Goal: Task Accomplishment & Management: Manage account settings

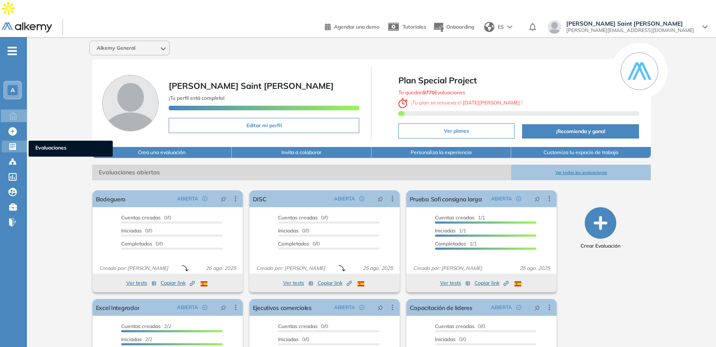
click at [12, 141] on div "Evaluaciones Evaluaciones" at bounding box center [14, 147] width 25 height 12
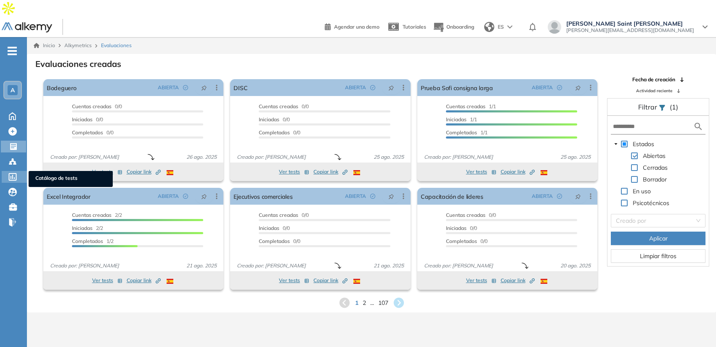
click at [12, 173] on icon at bounding box center [12, 177] width 8 height 8
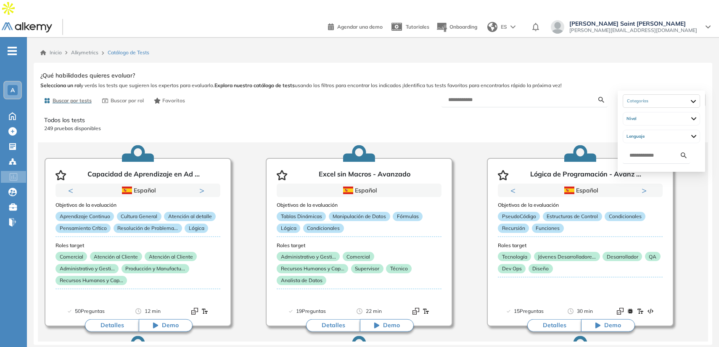
click at [655, 94] on span "Filtrar" at bounding box center [653, 100] width 16 height 12
click at [654, 95] on div at bounding box center [661, 101] width 77 height 13
click at [47, 125] on p "249 pruebas disponibles" at bounding box center [373, 129] width 658 height 8
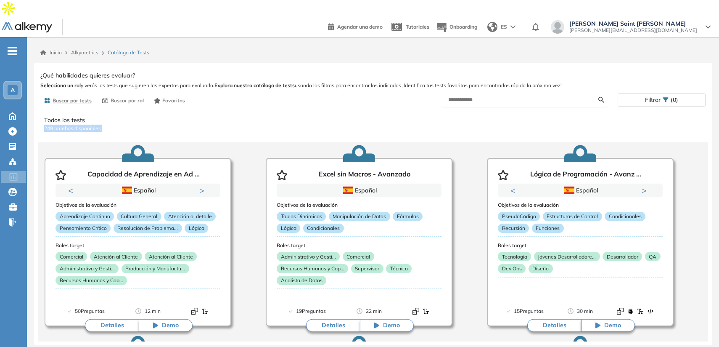
click at [47, 125] on p "249 pruebas disponibles" at bounding box center [373, 129] width 658 height 8
click at [43, 129] on span "Crear Evaluación" at bounding box center [70, 133] width 71 height 9
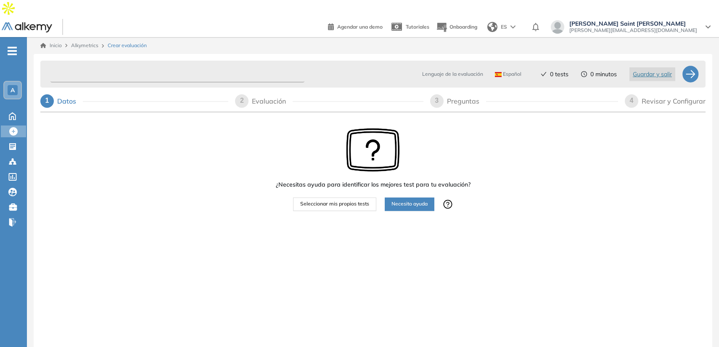
click at [120, 66] on input "text" at bounding box center [177, 74] width 254 height 16
type input "**********"
click at [357, 200] on span "Seleccionar mis propios tests" at bounding box center [334, 204] width 69 height 8
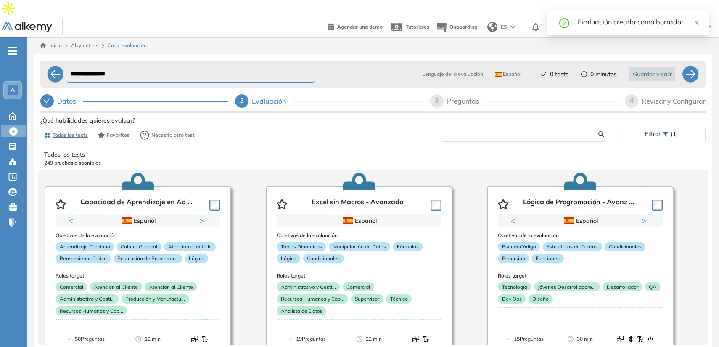
click at [461, 130] on input "text" at bounding box center [523, 134] width 151 height 8
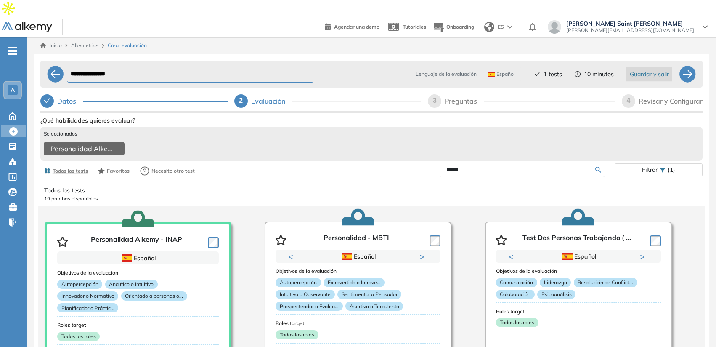
click at [453, 166] on input "******" at bounding box center [520, 170] width 149 height 8
type input "****"
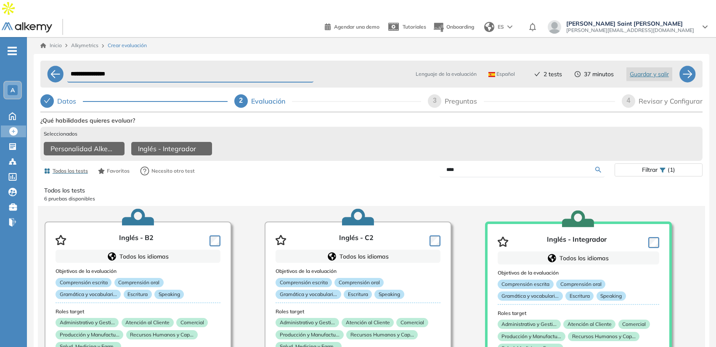
click at [509, 166] on input "****" at bounding box center [520, 170] width 149 height 8
type input "***"
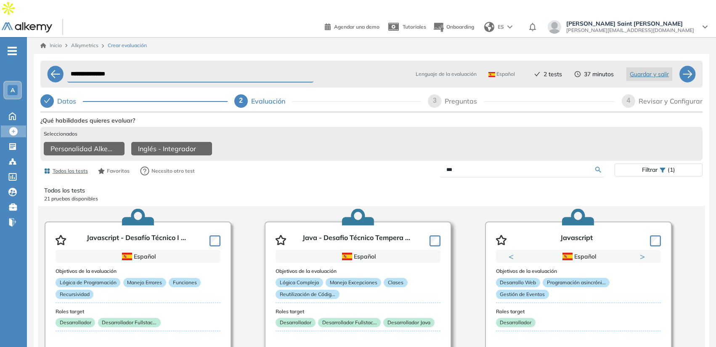
click at [428, 233] on div at bounding box center [433, 239] width 14 height 13
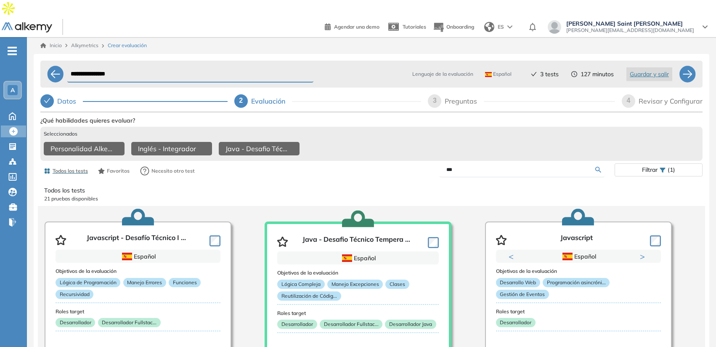
click at [438, 94] on div "3" at bounding box center [434, 100] width 13 height 13
select select "*****"
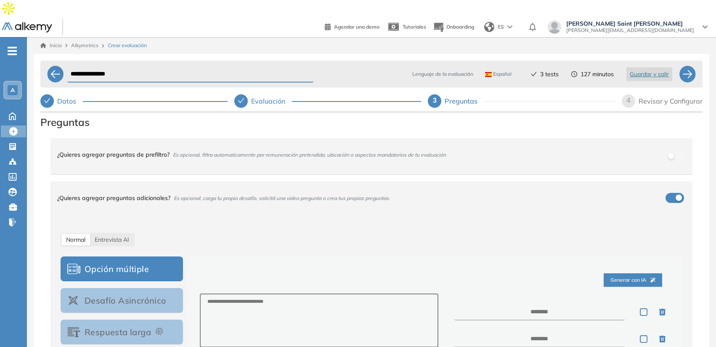
click at [452, 143] on div "¿Quieres agregar preguntas de prefiltro? Es opcional, filtra automaticamente po…" at bounding box center [366, 154] width 618 height 23
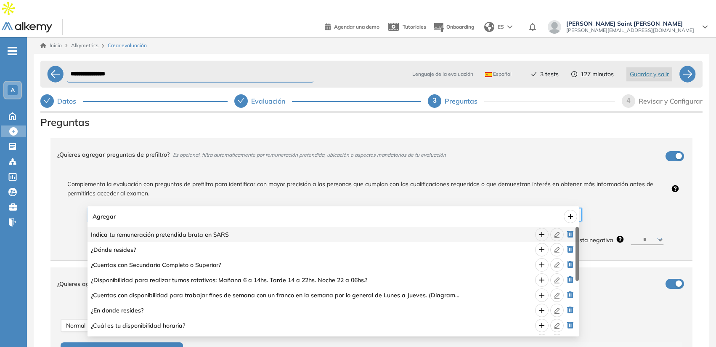
click at [566, 208] on input "search" at bounding box center [332, 214] width 478 height 13
click at [565, 179] on span "Complementa la evaluación con preguntas de prefiltro para identificar con mayor…" at bounding box center [364, 188] width 607 height 19
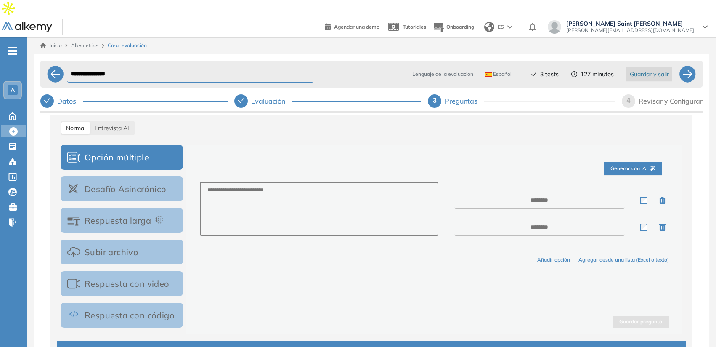
scroll to position [196, 0]
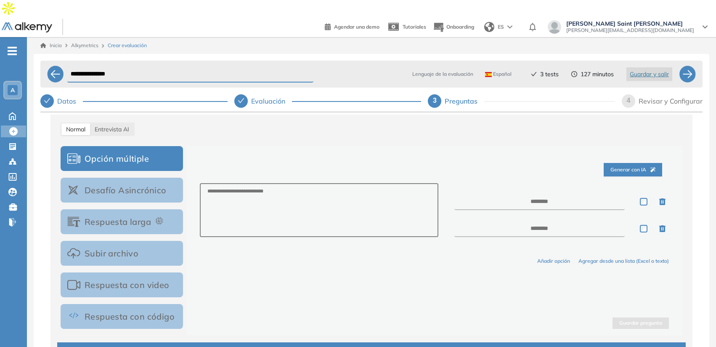
click at [133, 179] on button "Desafío Asincrónico" at bounding box center [122, 190] width 122 height 25
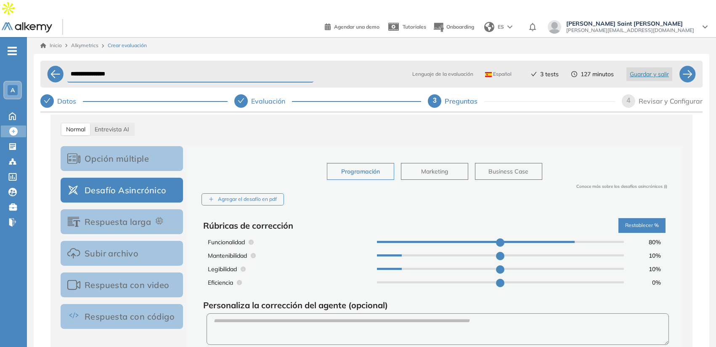
click at [622, 94] on div "4 Revisar y Configurar" at bounding box center [662, 100] width 81 height 13
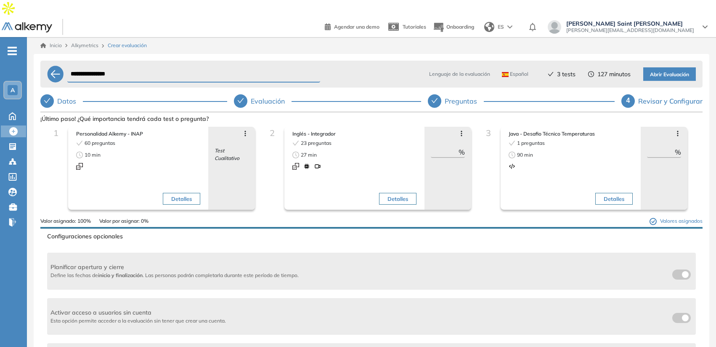
click at [440, 147] on input "**" at bounding box center [445, 152] width 28 height 10
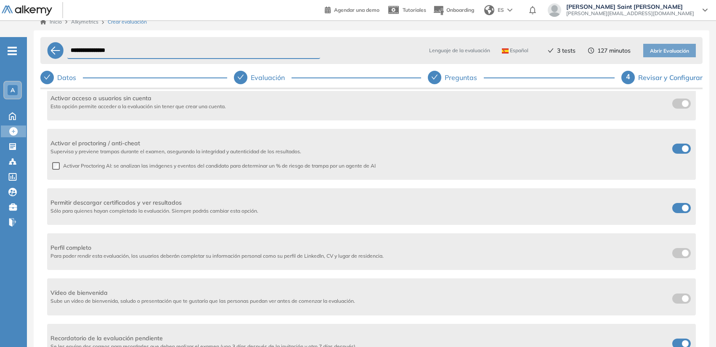
scroll to position [24, 0]
type input "**"
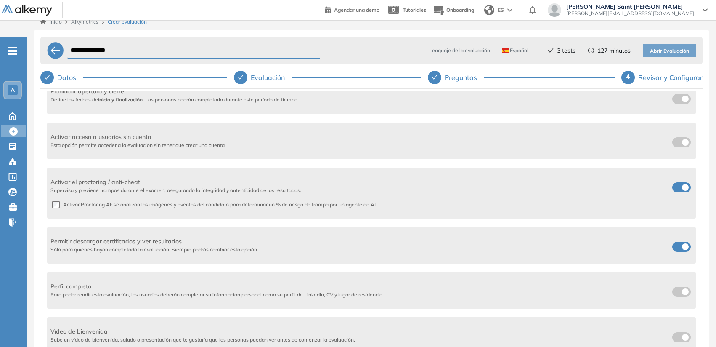
scroll to position [141, 0]
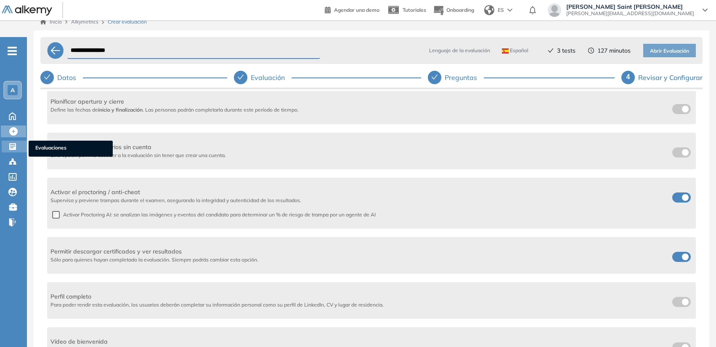
click at [11, 142] on icon at bounding box center [12, 146] width 8 height 8
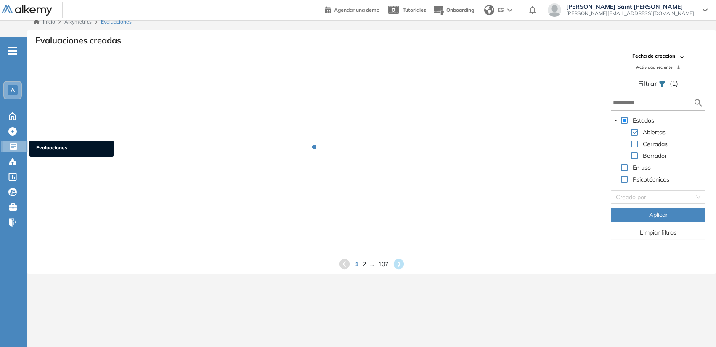
scroll to position [20, 0]
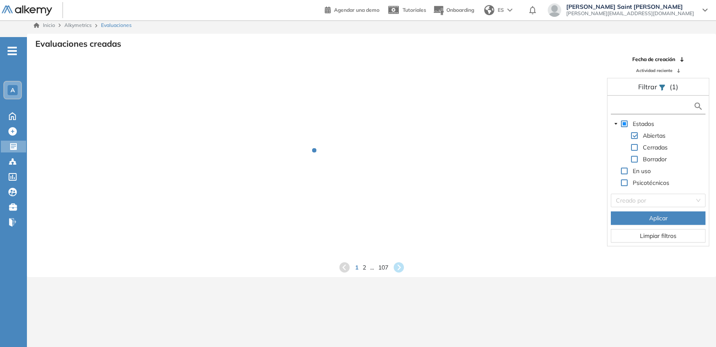
click at [657, 102] on input "text" at bounding box center [653, 106] width 80 height 9
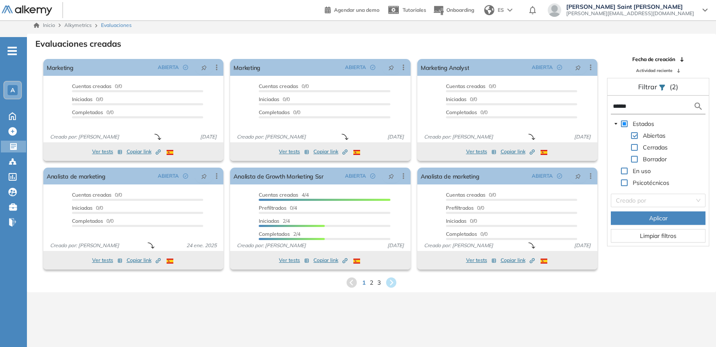
type input "******"
click at [394, 277] on icon at bounding box center [391, 282] width 11 height 11
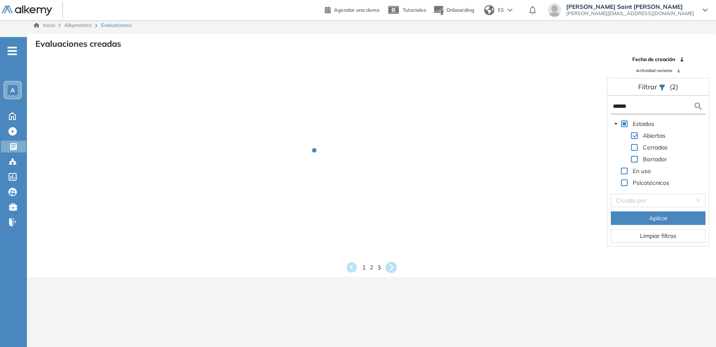
click at [394, 265] on div "Inicio Alkymetrics Evaluaciones Evaluaciones creadas Fecha de creación Activida…" at bounding box center [371, 190] width 689 height 347
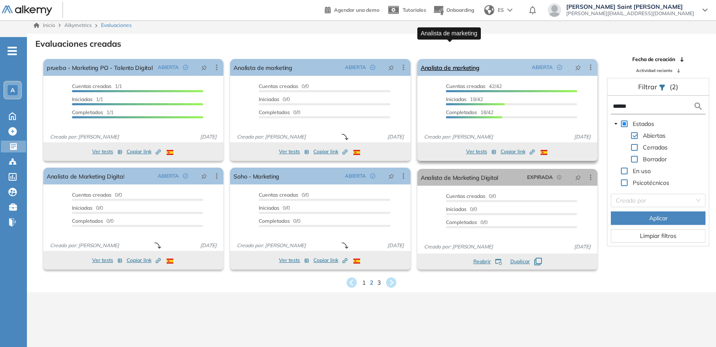
click at [447, 59] on link "Analista de marketing" at bounding box center [450, 67] width 58 height 17
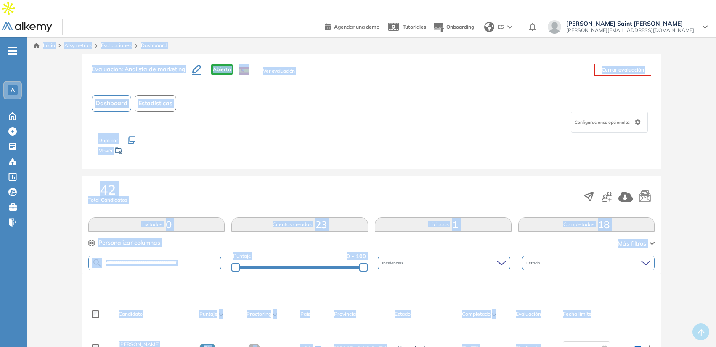
click at [175, 95] on button "Estadísticas" at bounding box center [156, 103] width 42 height 16
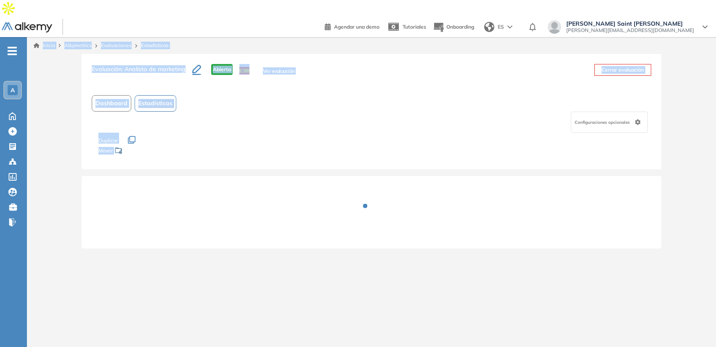
click at [691, 198] on div "Evaluación : Analista de marketing Abierta Ver evaluación Cerrar evaluación Das…" at bounding box center [371, 156] width 682 height 204
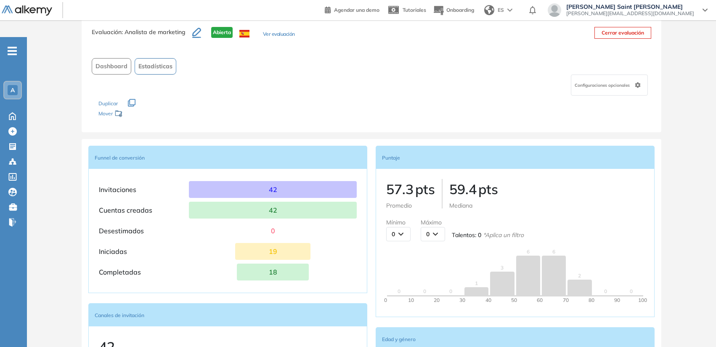
scroll to position [63, 0]
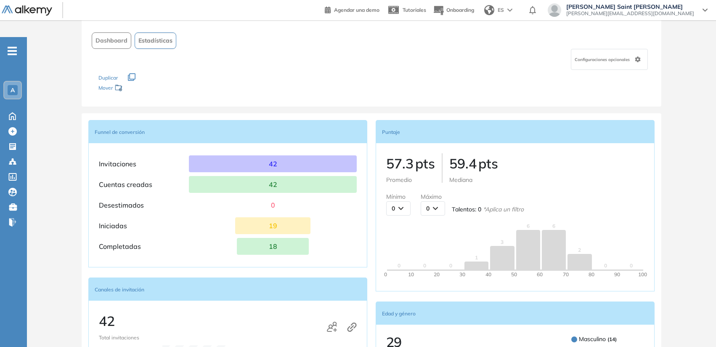
click at [575, 254] on div at bounding box center [579, 262] width 24 height 16
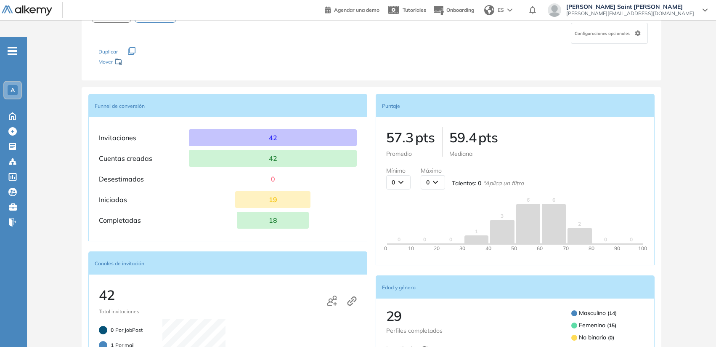
scroll to position [0, 0]
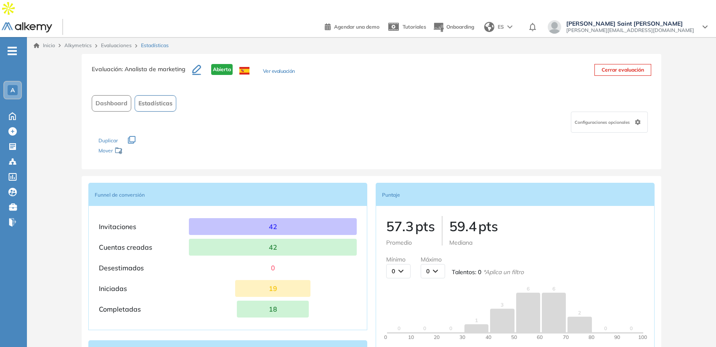
click at [102, 99] on span "Dashboard" at bounding box center [111, 103] width 32 height 9
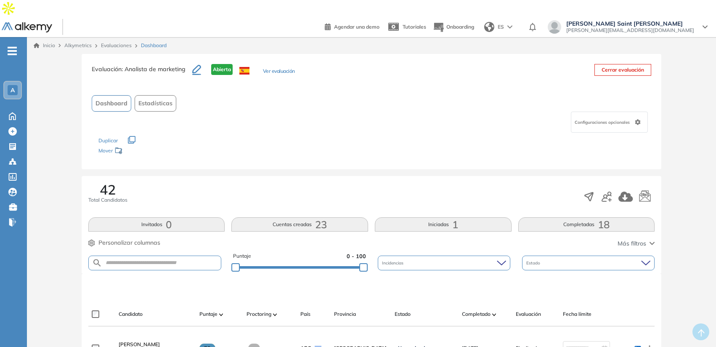
click at [629, 217] on button "Completadas 18" at bounding box center [586, 224] width 137 height 14
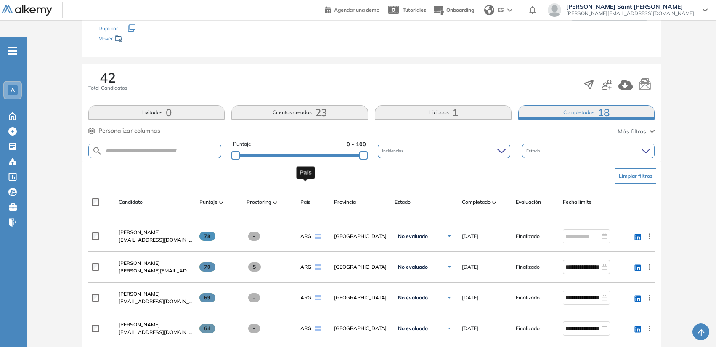
scroll to position [115, 0]
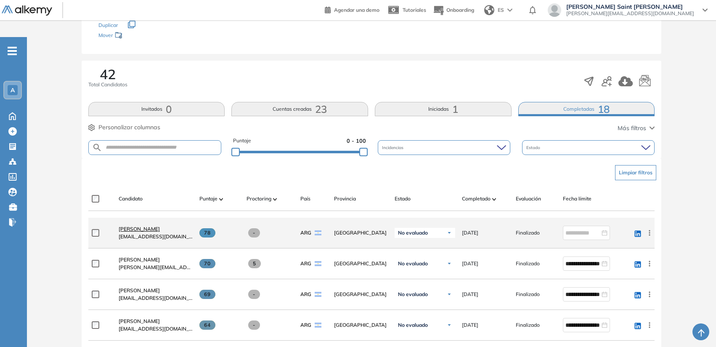
click at [133, 225] on span "[PERSON_NAME]" at bounding box center [139, 228] width 41 height 6
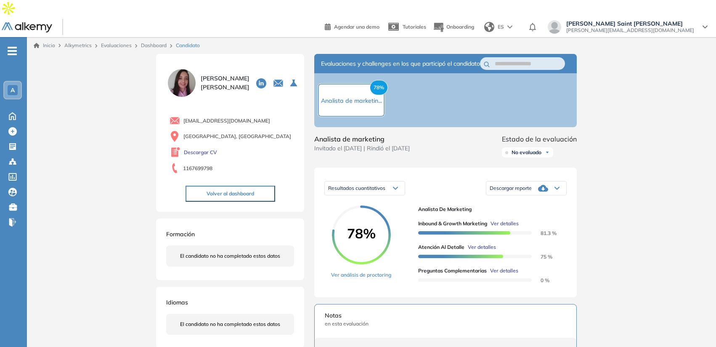
click at [506, 220] on span "Ver detalles" at bounding box center [505, 224] width 28 height 8
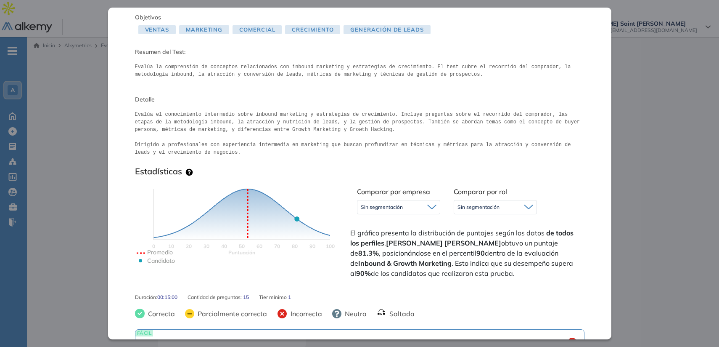
scroll to position [51, 0]
click at [395, 205] on span "Sin segmentación" at bounding box center [382, 207] width 42 height 7
click at [352, 180] on div "Puntuación 0 10 20 30 40 50 60 70 80 90 100 Promedio Candidato Comparar por emp…" at bounding box center [360, 231] width 450 height 103
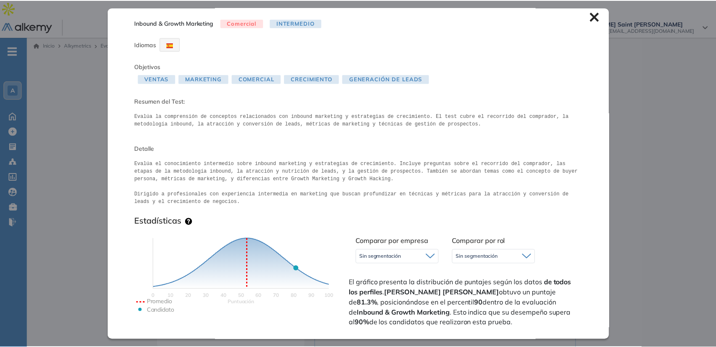
scroll to position [0, 0]
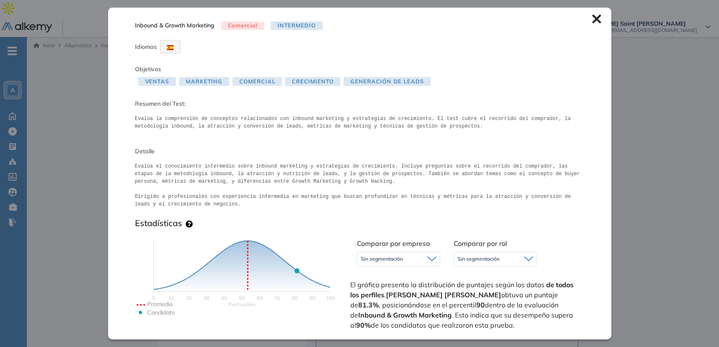
click at [592, 22] on icon at bounding box center [596, 18] width 9 height 9
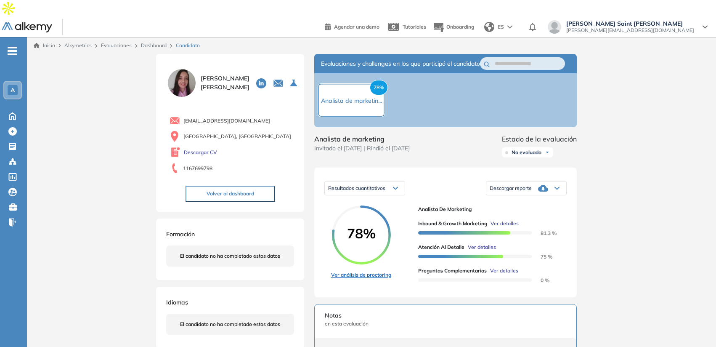
click at [344, 271] on link "Ver análisis de proctoring" at bounding box center [361, 275] width 60 height 8
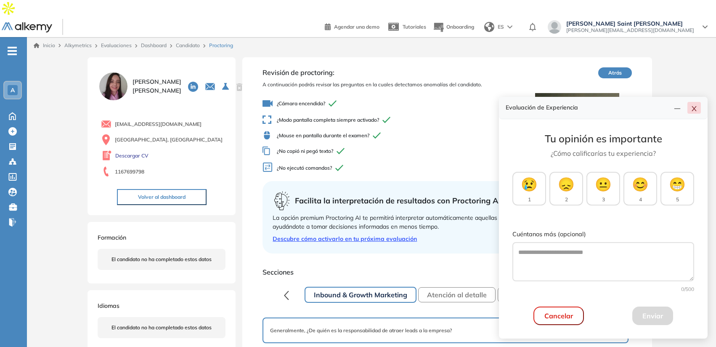
click at [692, 109] on icon "close" at bounding box center [694, 108] width 7 height 7
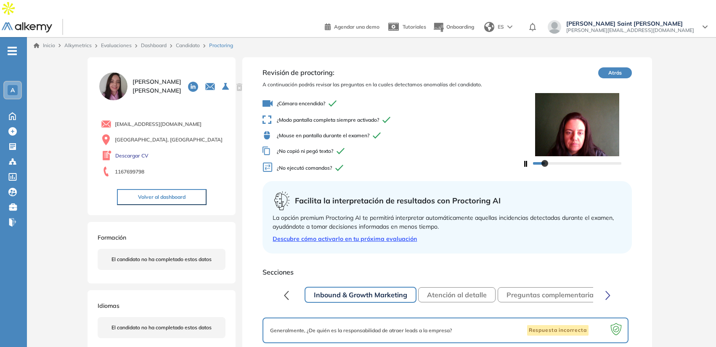
click at [524, 161] on icon "button" at bounding box center [524, 164] width 5 height 6
click at [186, 42] on link "Candidato" at bounding box center [188, 45] width 24 height 6
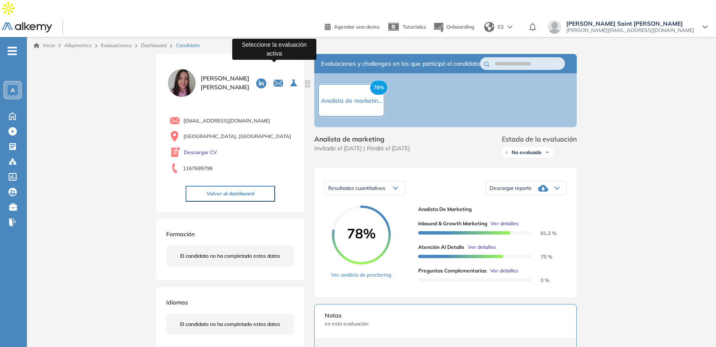
click at [290, 80] on icon at bounding box center [293, 83] width 7 height 7
click at [301, 223] on div "Formación El candidato no ha completado estos datos" at bounding box center [230, 248] width 148 height 61
click at [161, 42] on link "Dashboard" at bounding box center [154, 45] width 26 height 6
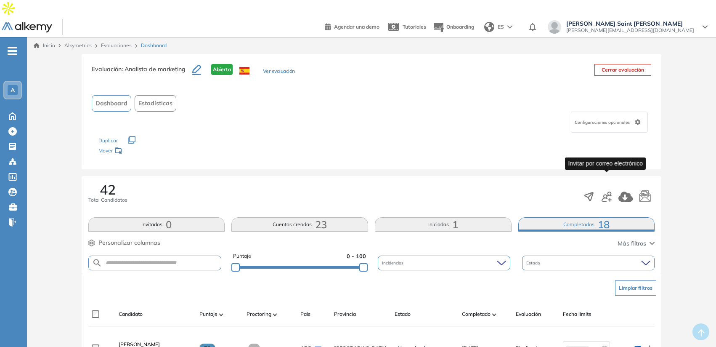
click at [608, 191] on icon "button" at bounding box center [607, 196] width 10 height 10
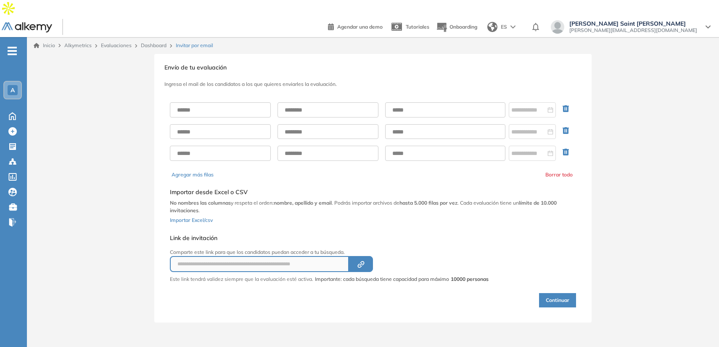
click at [191, 95] on div at bounding box center [373, 131] width 406 height 72
click at [191, 102] on input "text" at bounding box center [220, 109] width 101 height 15
type input "**********"
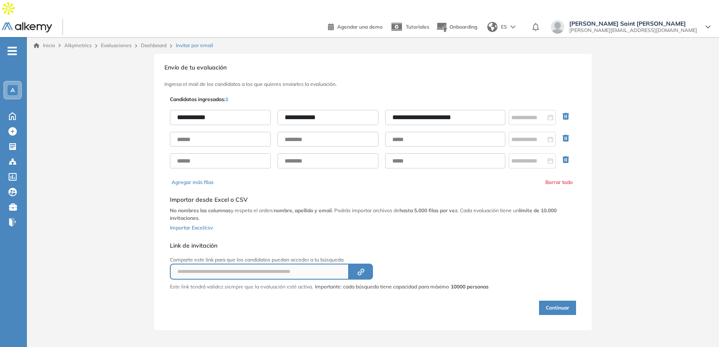
click at [560, 300] on button "Continuar" at bounding box center [557, 307] width 37 height 14
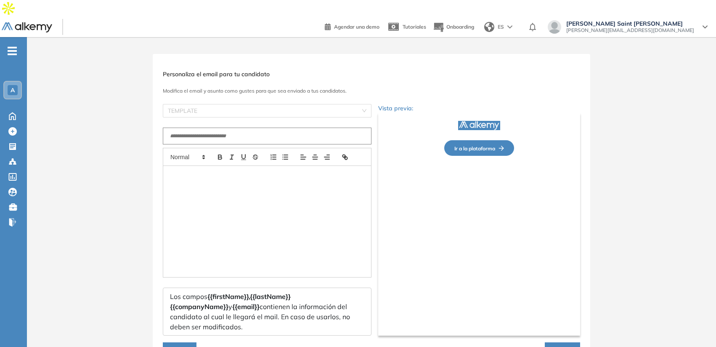
type input "**********"
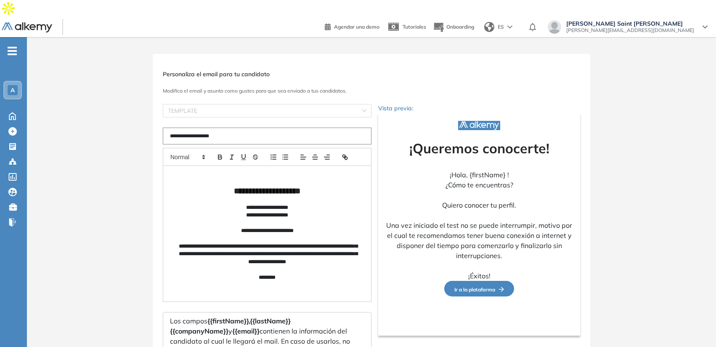
click at [265, 227] on p "**********" at bounding box center [267, 231] width 181 height 8
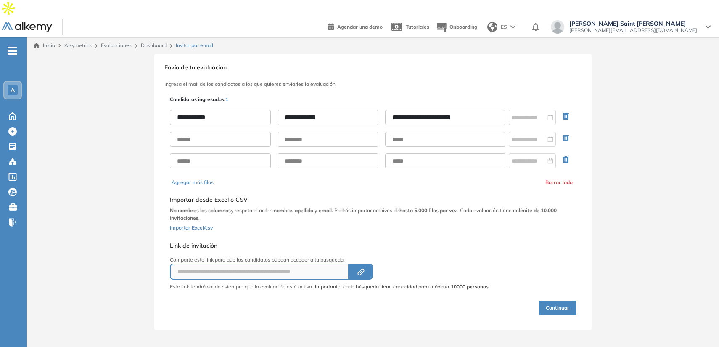
click at [161, 42] on link "Dashboard" at bounding box center [154, 45] width 26 height 6
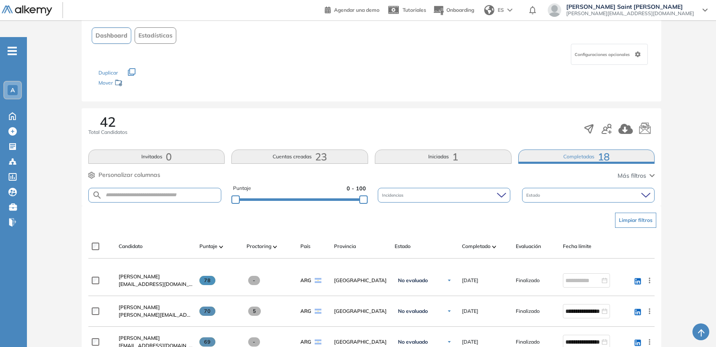
scroll to position [68, 0]
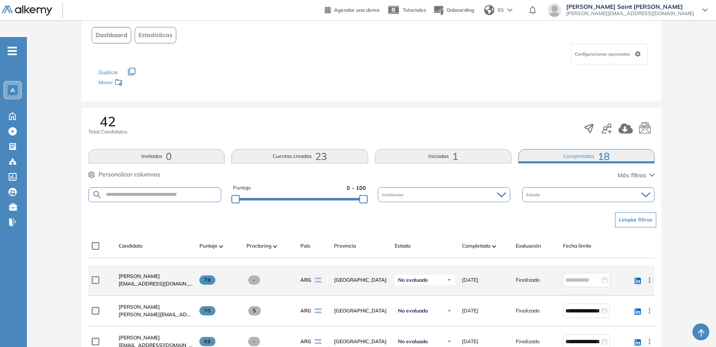
click at [448, 277] on img at bounding box center [449, 279] width 5 height 5
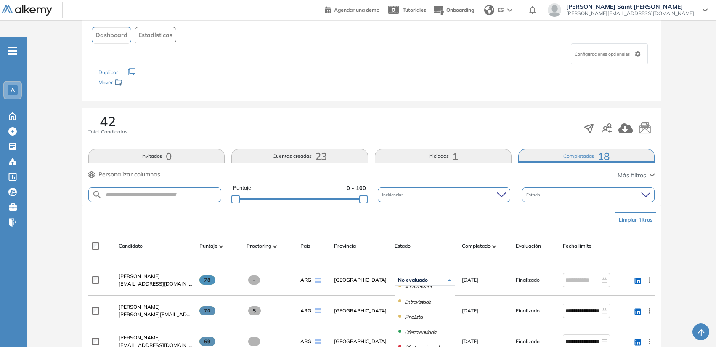
drag, startPoint x: 235, startPoint y: 182, endPoint x: 320, endPoint y: 182, distance: 85.0
click at [320, 195] on div at bounding box center [321, 199] width 8 height 8
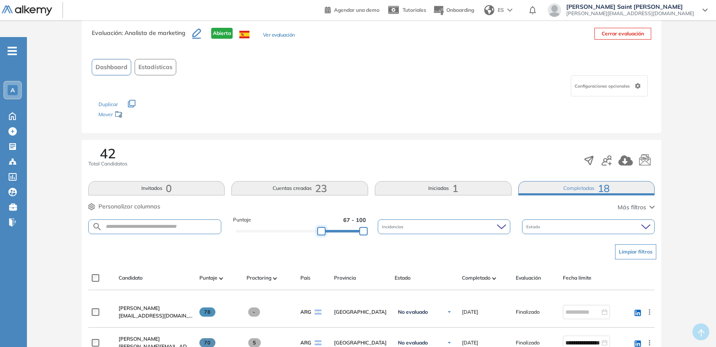
scroll to position [21, 0]
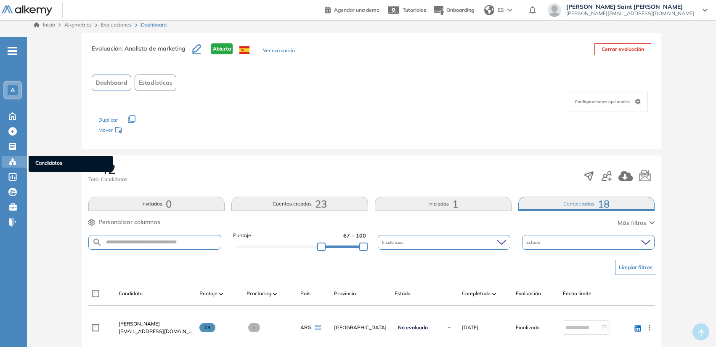
click at [9, 157] on icon at bounding box center [12, 161] width 8 height 8
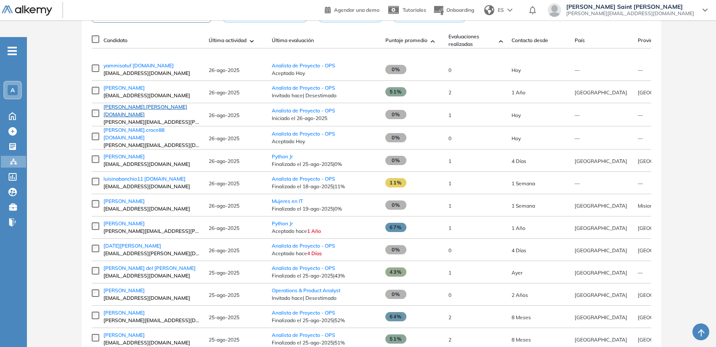
scroll to position [151, 0]
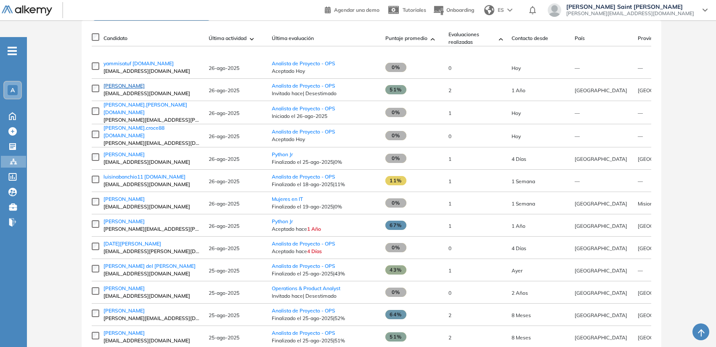
click at [124, 82] on span "[PERSON_NAME]" at bounding box center [123, 85] width 41 height 6
